Goal: Information Seeking & Learning: Learn about a topic

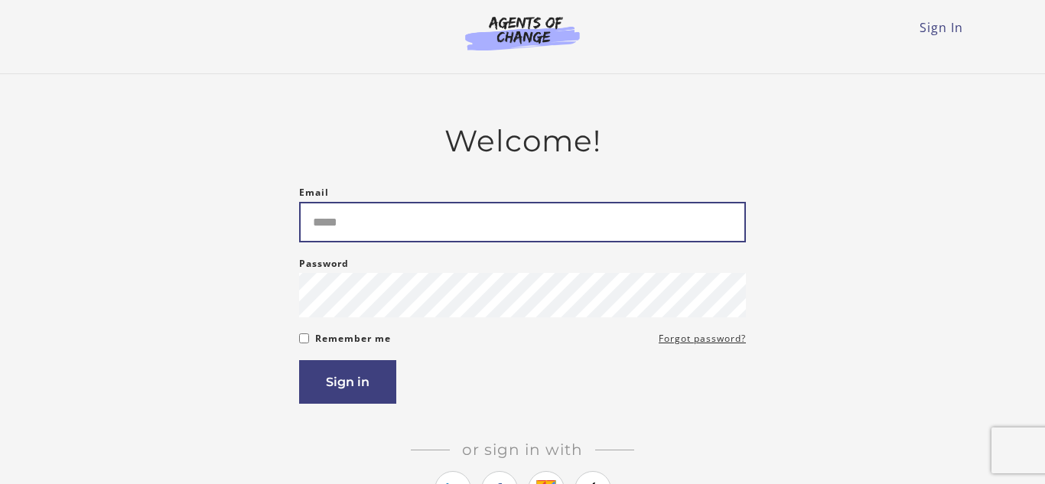
click at [386, 227] on input "Email" at bounding box center [522, 222] width 447 height 41
type input "**********"
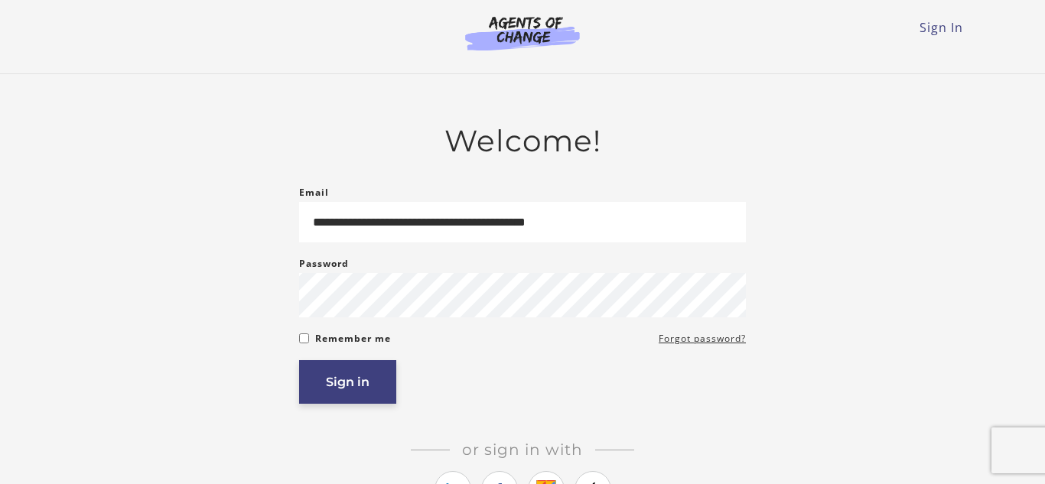
click at [359, 392] on button "Sign in" at bounding box center [347, 382] width 97 height 44
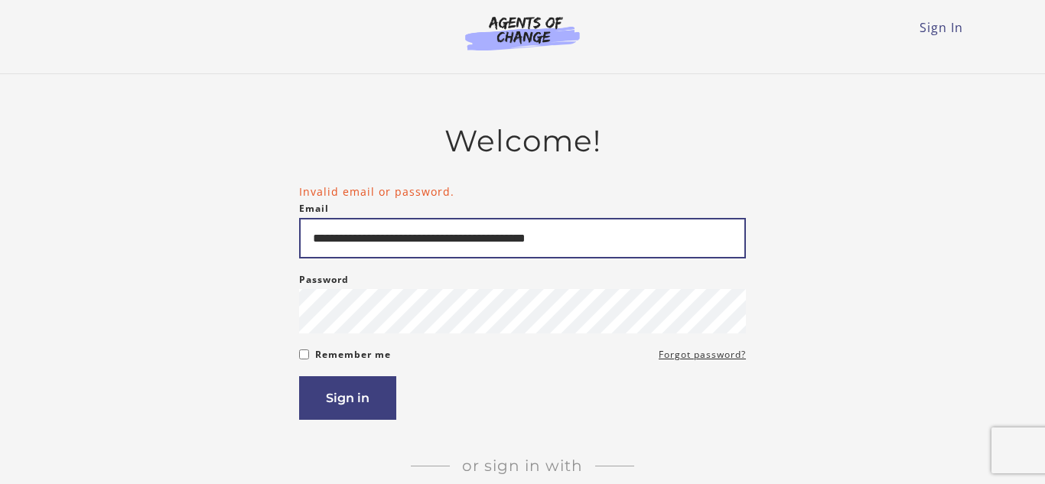
click at [481, 243] on input "**********" at bounding box center [522, 238] width 447 height 41
type input "**********"
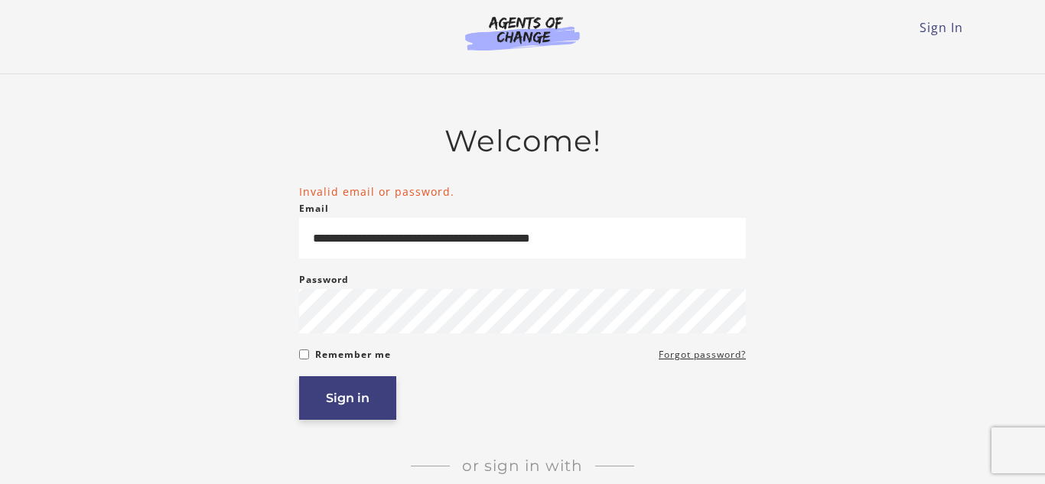
click at [351, 402] on button "Sign in" at bounding box center [347, 398] width 97 height 44
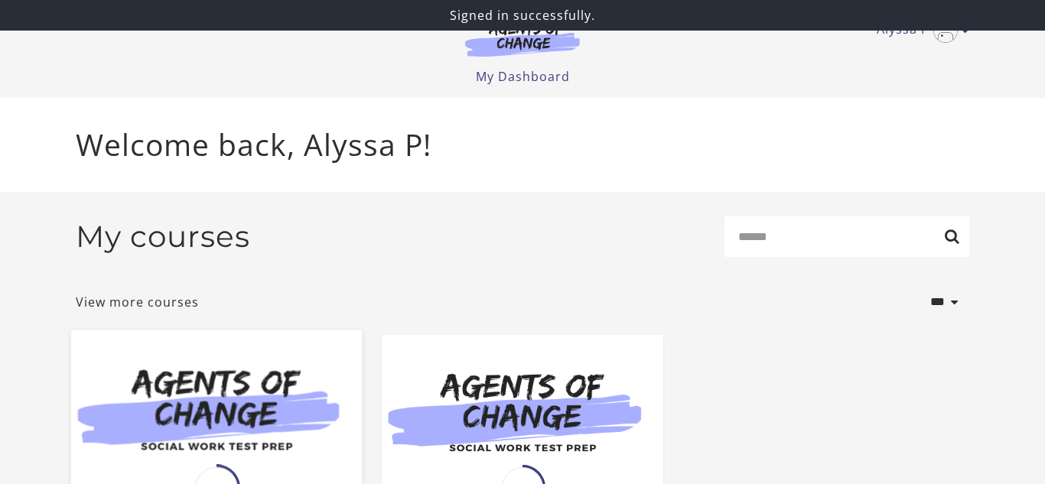
click at [213, 439] on img at bounding box center [216, 408] width 291 height 157
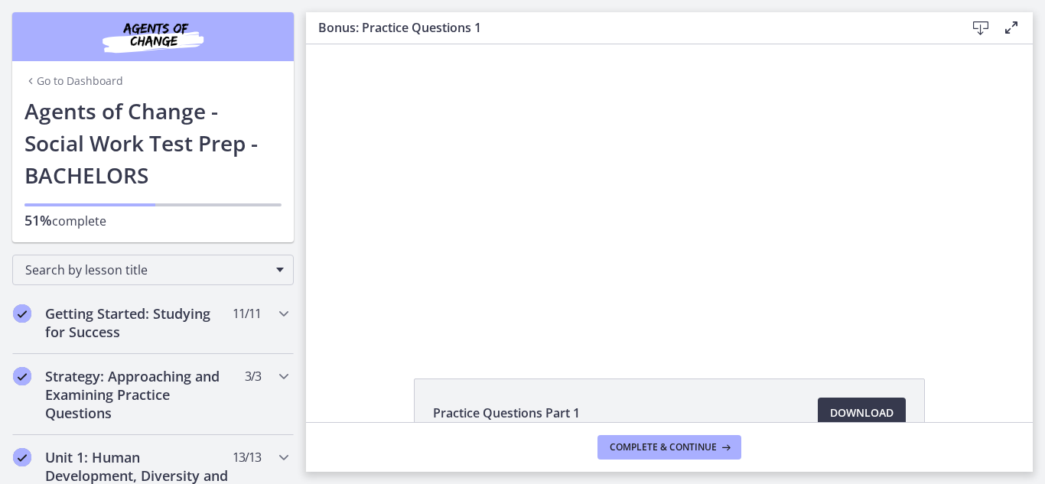
click at [979, 249] on div "Click for sound @keyframes VOLUME_SMALL_WAVE_FLASH { 0% { opacity: 0; } 33% { o…" at bounding box center [669, 193] width 727 height 299
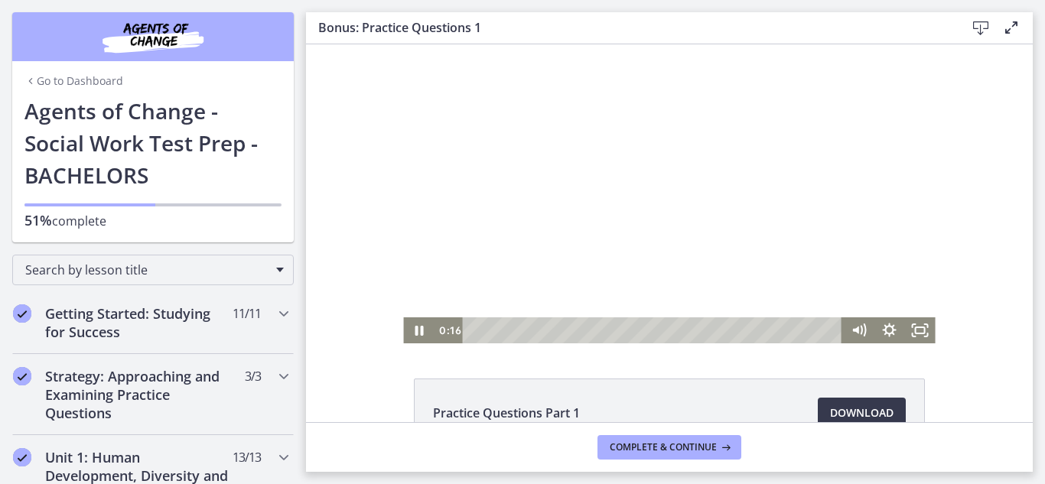
click at [922, 138] on div at bounding box center [669, 193] width 532 height 299
click at [655, 263] on div at bounding box center [669, 193] width 532 height 299
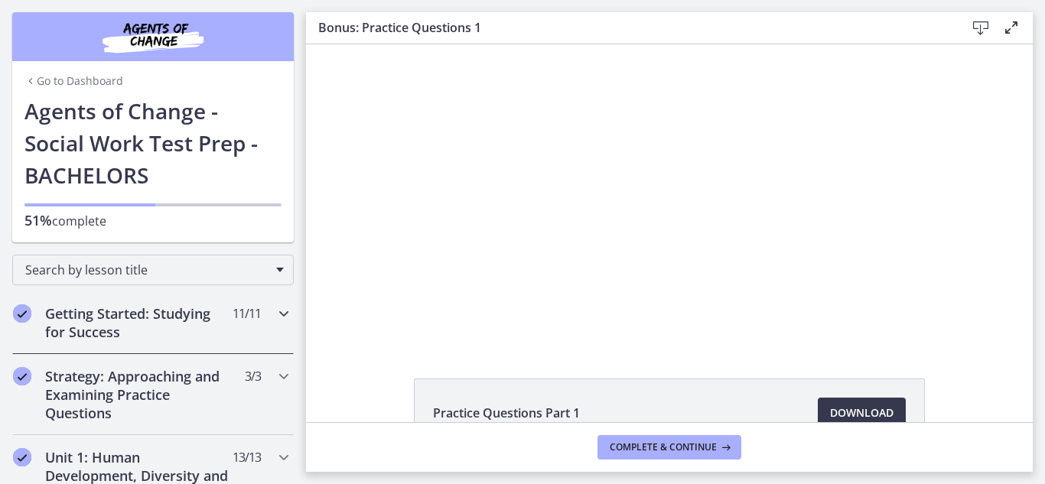
click at [182, 311] on h2 "Getting Started: Studying for Success" at bounding box center [138, 323] width 187 height 37
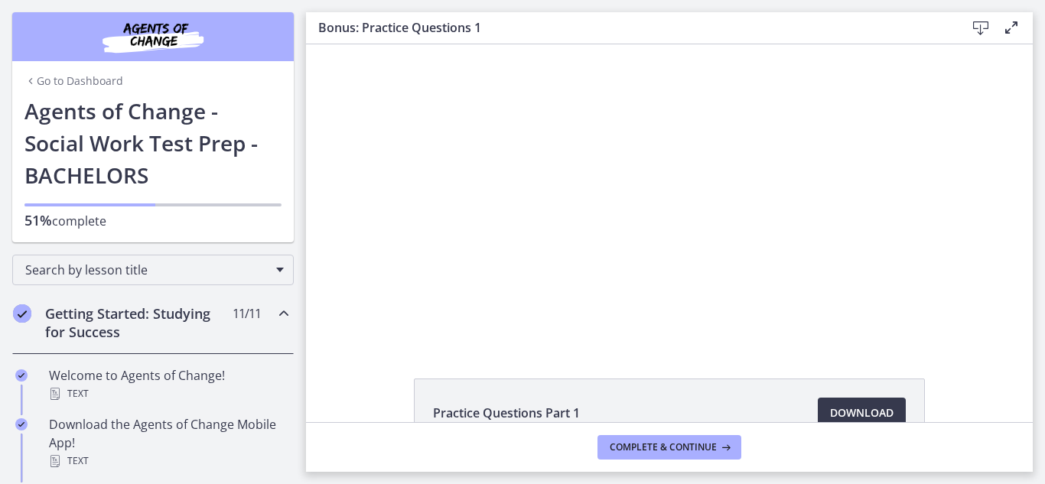
click at [282, 313] on icon "Chapters" at bounding box center [284, 314] width 18 height 18
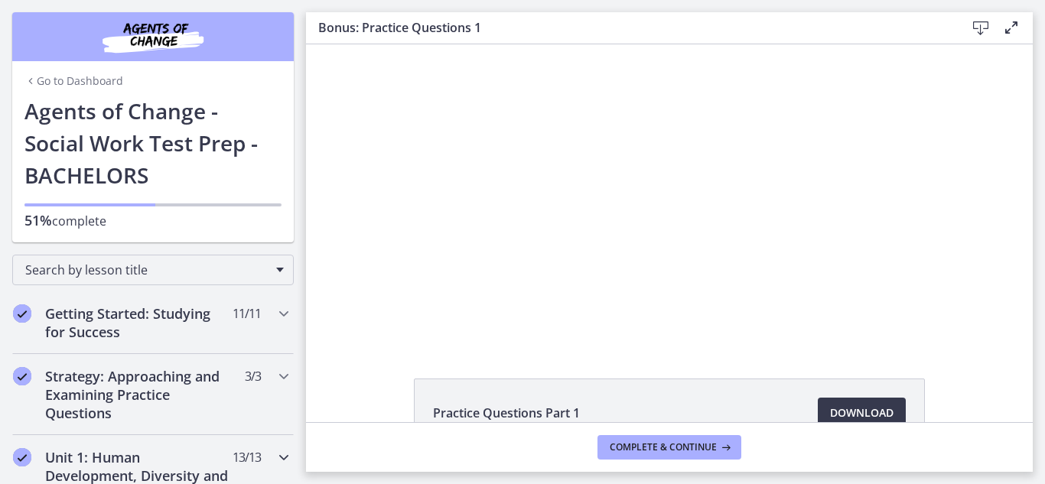
click at [285, 458] on icon "Chapters" at bounding box center [284, 457] width 18 height 18
click at [90, 463] on h2 "Unit 1: Human Development, Diversity and Behavior in the Environment" at bounding box center [138, 484] width 187 height 73
click at [207, 461] on h2 "Unit 1: Human Development, Diversity and Behavior in the Environment" at bounding box center [138, 484] width 187 height 73
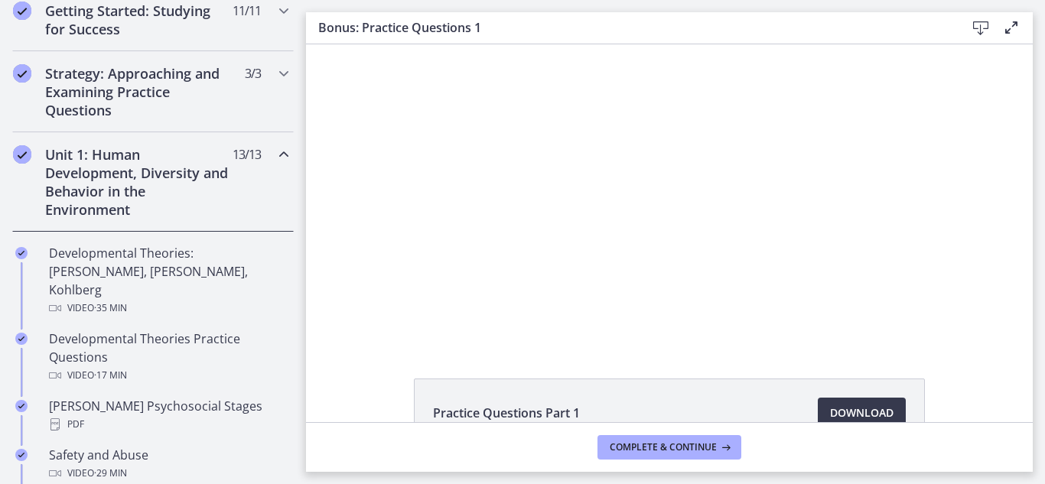
scroll to position [318, 0]
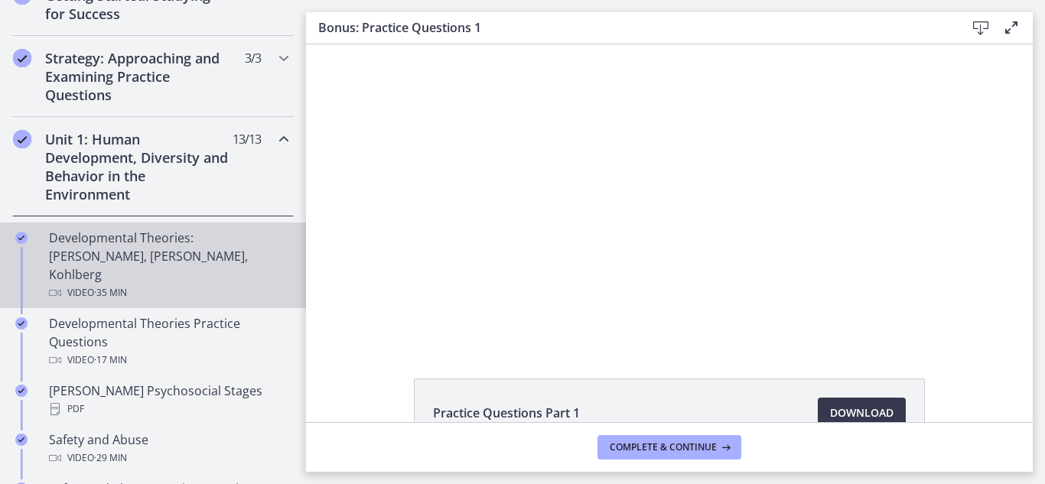
click at [114, 244] on div "Developmental Theories: Erikson, Piaget, Kohlberg Video · 35 min" at bounding box center [168, 265] width 239 height 73
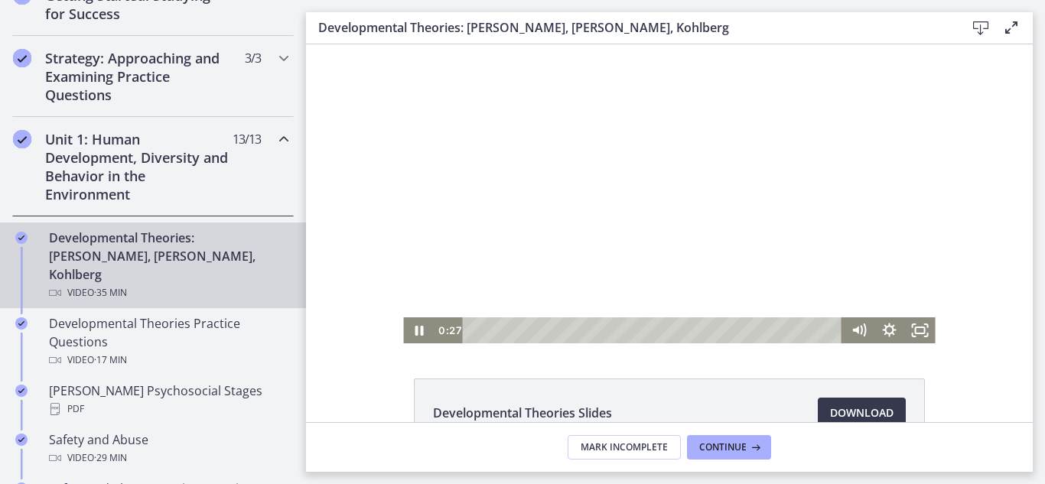
click at [584, 217] on div at bounding box center [669, 193] width 532 height 299
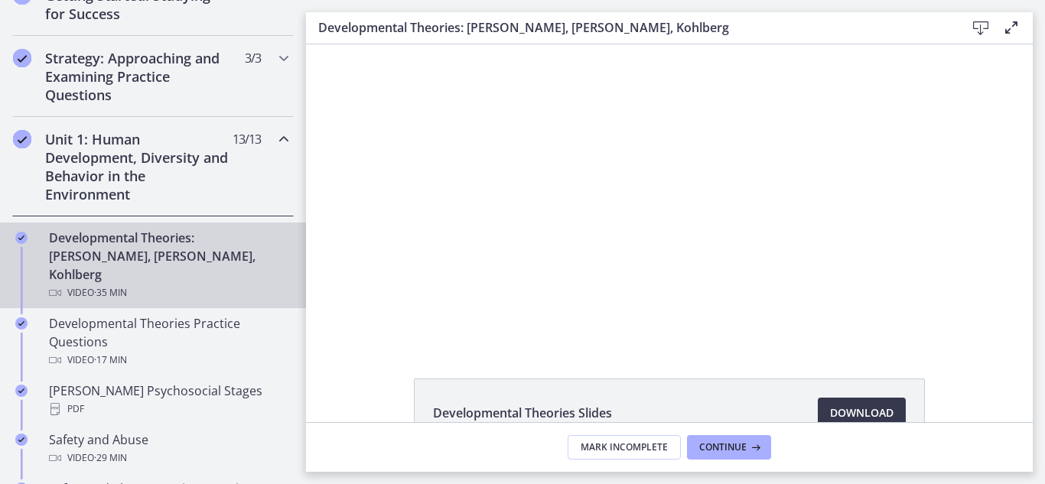
click at [403, 44] on button "Play Video: crt89dfaoh5c72tgt07g.mp4" at bounding box center [403, 44] width 1 height 1
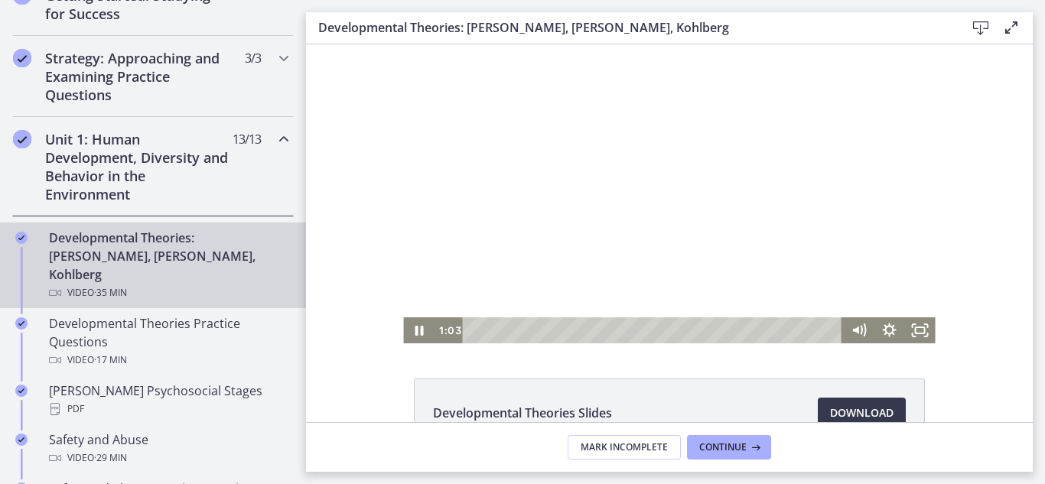
click at [606, 256] on div at bounding box center [669, 193] width 532 height 299
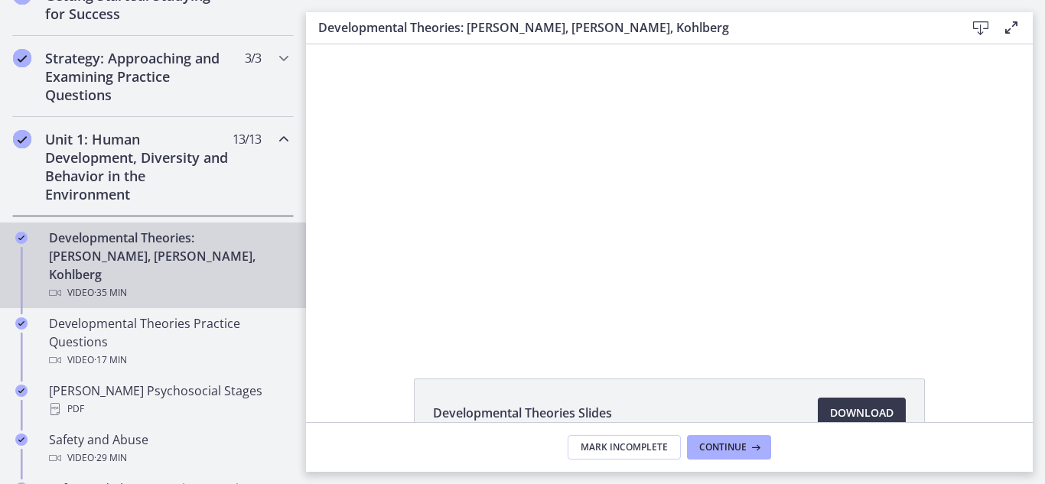
click at [606, 256] on div at bounding box center [669, 193] width 532 height 299
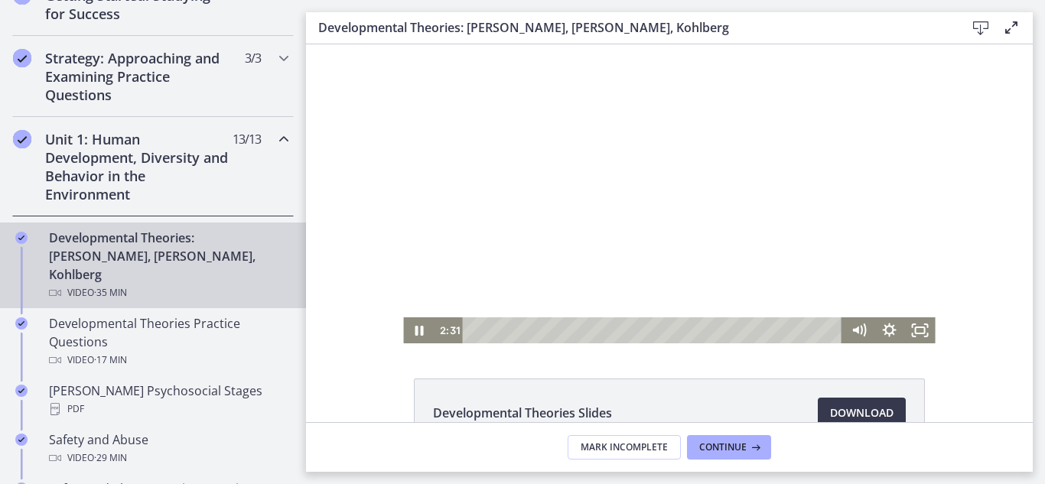
click at [641, 202] on div at bounding box center [669, 193] width 532 height 299
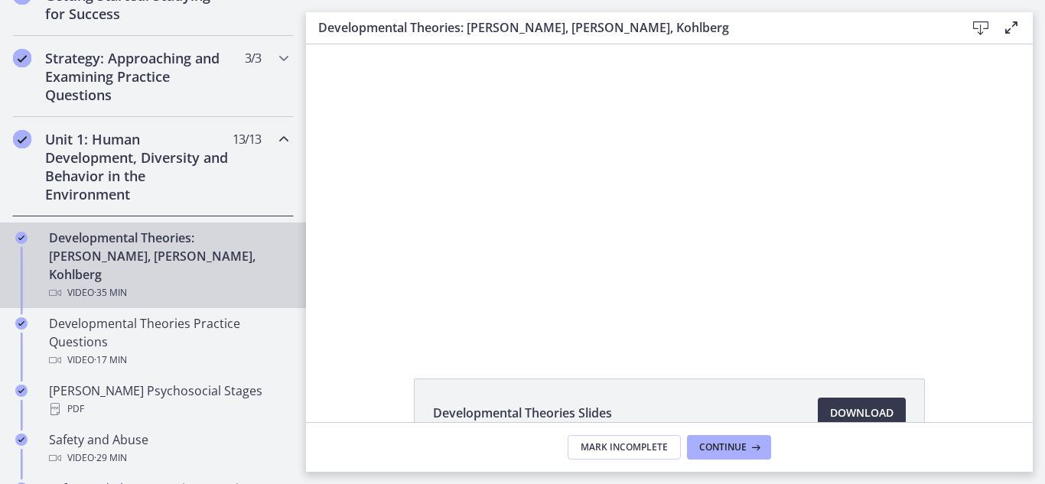
click at [641, 202] on div at bounding box center [669, 193] width 532 height 299
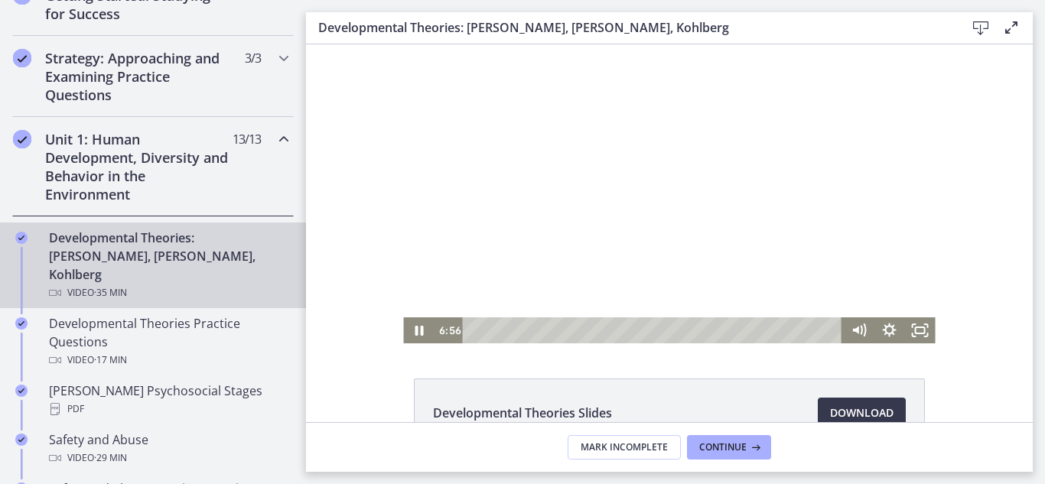
click at [627, 206] on div at bounding box center [669, 193] width 532 height 299
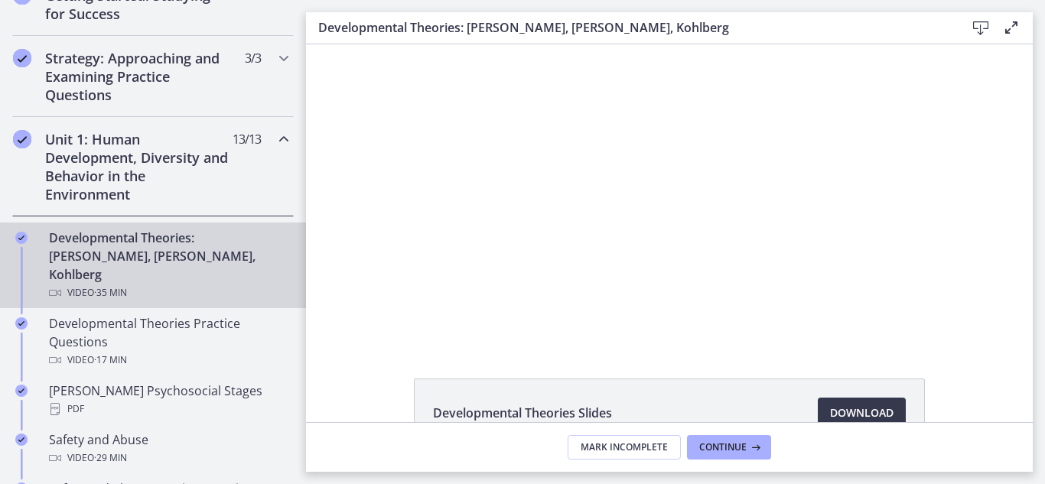
click at [627, 206] on div at bounding box center [669, 193] width 532 height 299
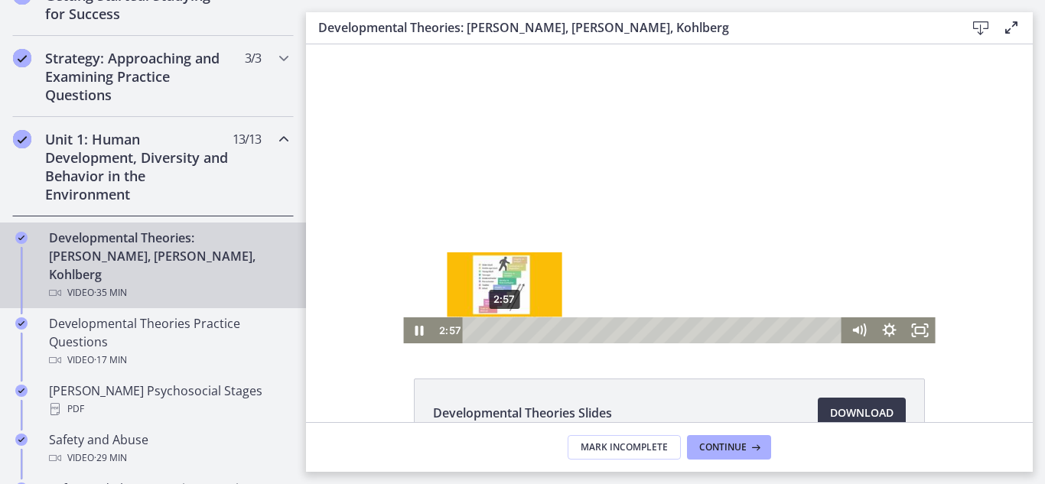
drag, startPoint x: 520, startPoint y: 329, endPoint x: 504, endPoint y: 331, distance: 16.1
click at [504, 331] on div "Playbar" at bounding box center [504, 330] width 8 height 8
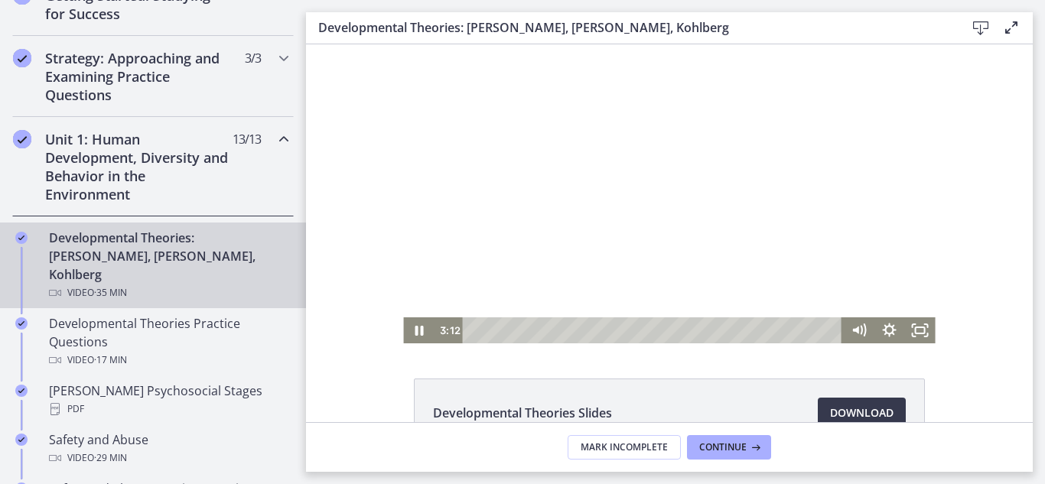
click at [642, 200] on div at bounding box center [669, 193] width 532 height 299
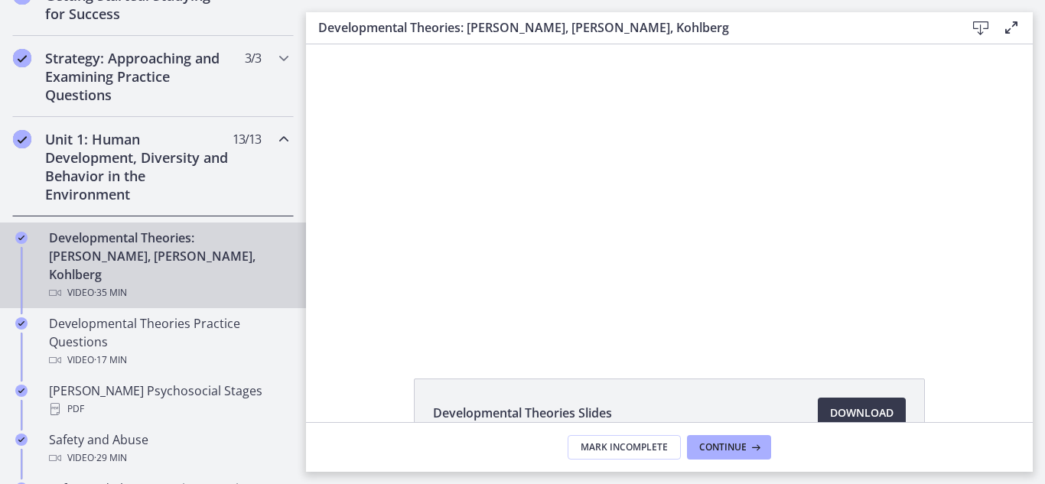
click at [642, 200] on div at bounding box center [669, 193] width 532 height 299
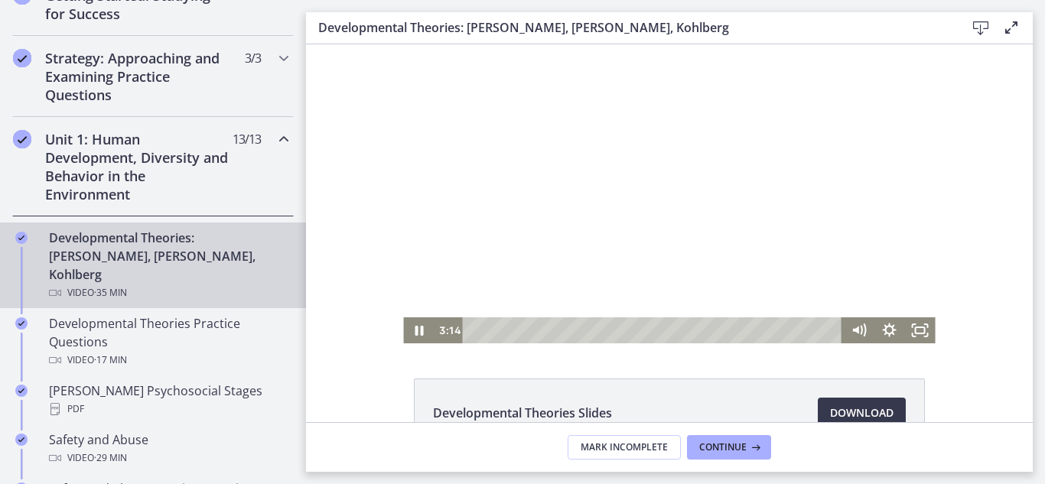
click at [641, 204] on div at bounding box center [669, 193] width 532 height 299
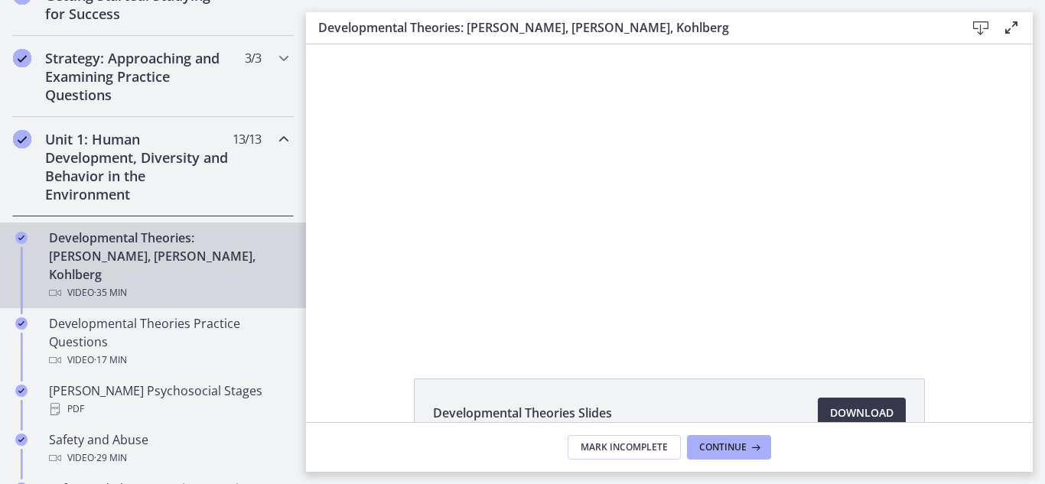
click at [641, 204] on div at bounding box center [669, 193] width 532 height 299
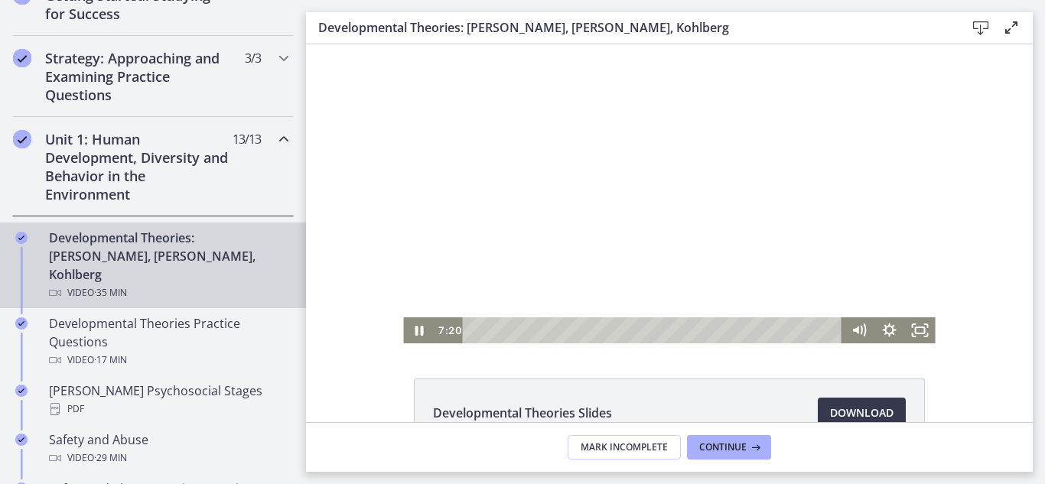
click at [607, 204] on div at bounding box center [669, 193] width 532 height 299
